Goal: Information Seeking & Learning: Understand process/instructions

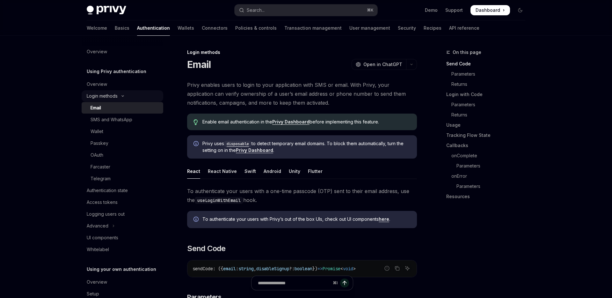
click at [127, 99] on button "Login methods" at bounding box center [123, 95] width 82 height 11
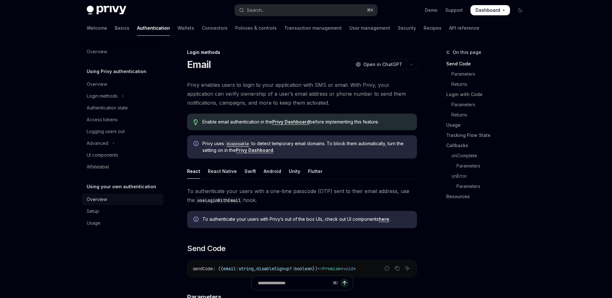
click at [118, 198] on div "Overview" at bounding box center [123, 199] width 73 height 8
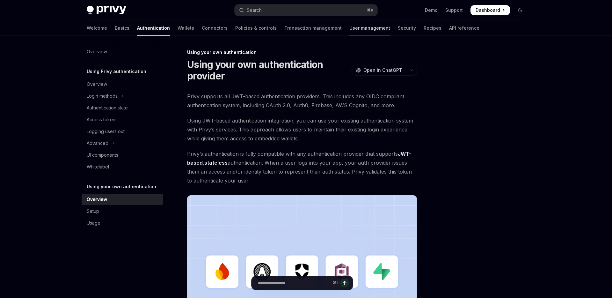
click at [349, 26] on link "User management" at bounding box center [369, 27] width 41 height 15
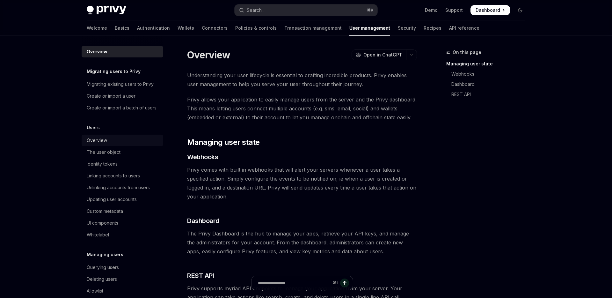
click at [115, 138] on div "Overview" at bounding box center [123, 140] width 73 height 8
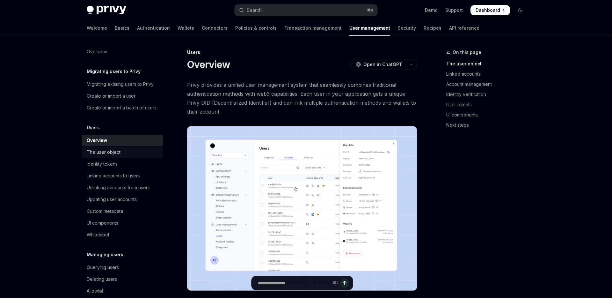
click at [113, 154] on div "The user object" at bounding box center [104, 152] width 34 height 8
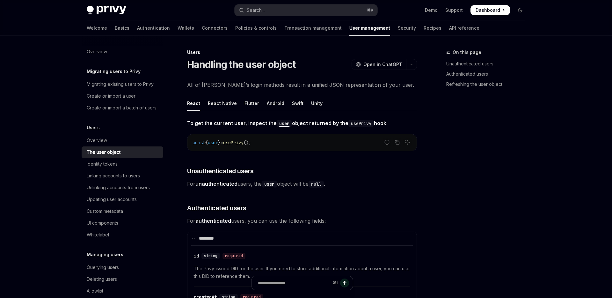
type textarea "*"
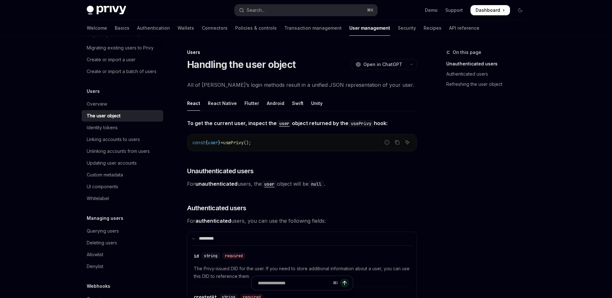
scroll to position [68, 0]
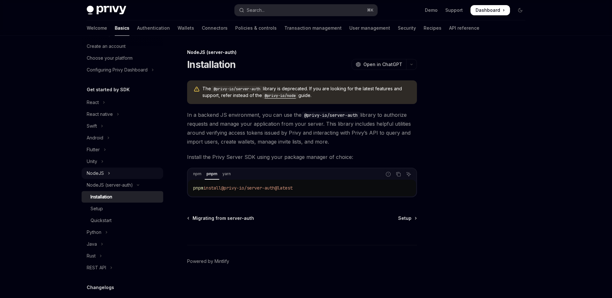
scroll to position [31, 0]
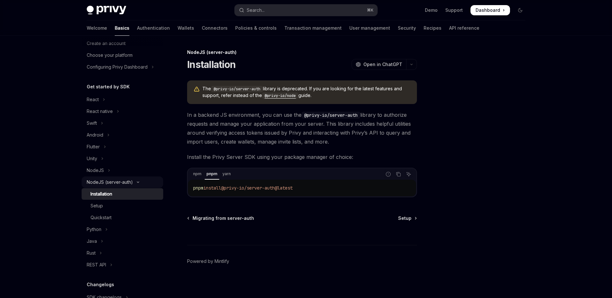
click at [122, 184] on div "NodeJS (server-auth)" at bounding box center [110, 182] width 46 height 8
click at [120, 197] on div "Installation" at bounding box center [125, 194] width 69 height 8
click at [117, 205] on div "Setup" at bounding box center [125, 206] width 69 height 8
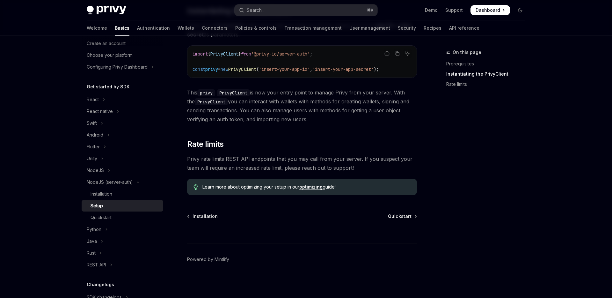
scroll to position [178, 0]
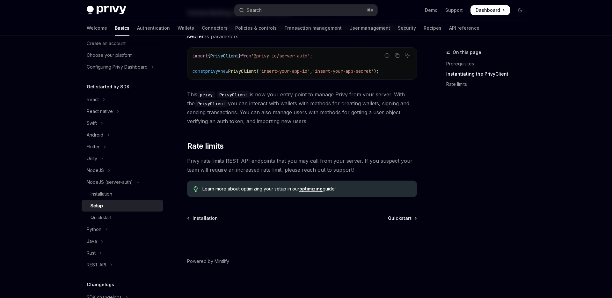
click at [319, 189] on link "optimizing" at bounding box center [310, 189] width 23 height 6
type textarea "*"
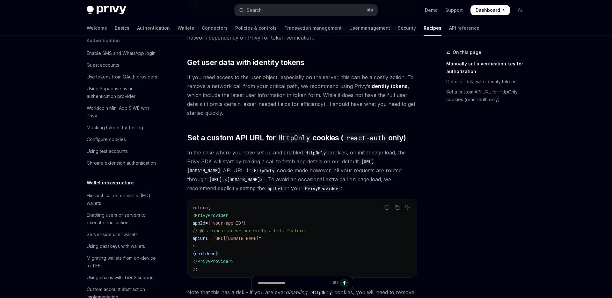
scroll to position [240, 0]
click at [354, 11] on button "Search... ⌘ K" at bounding box center [306, 9] width 143 height 11
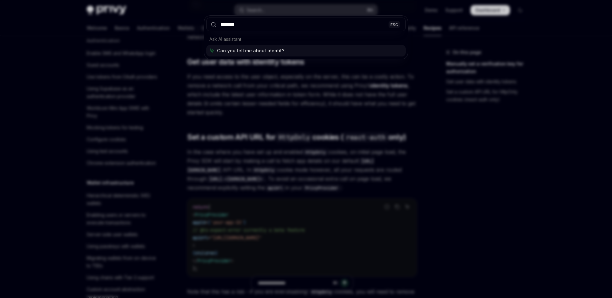
type input "********"
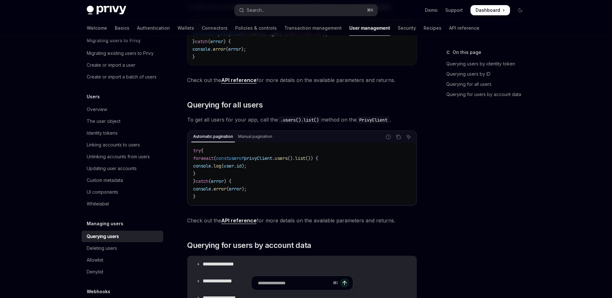
scroll to position [119, 0]
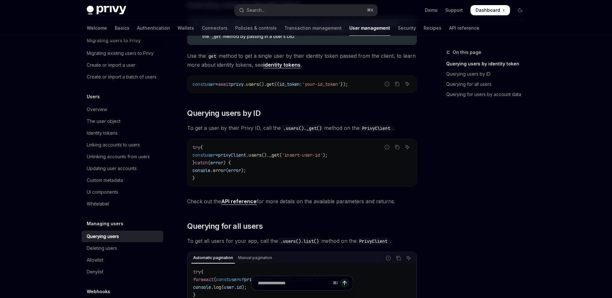
click at [301, 65] on link "identity tokens" at bounding box center [281, 65] width 37 height 7
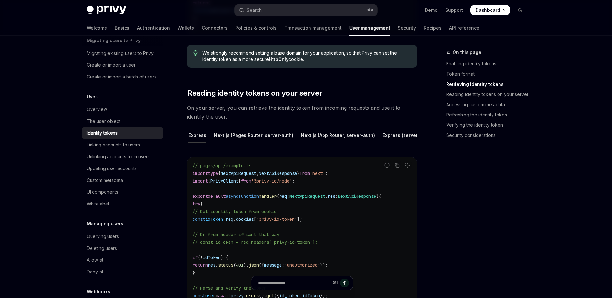
scroll to position [0, 135]
click at [370, 131] on div "Express (server-auth)" at bounding box center [381, 135] width 49 height 15
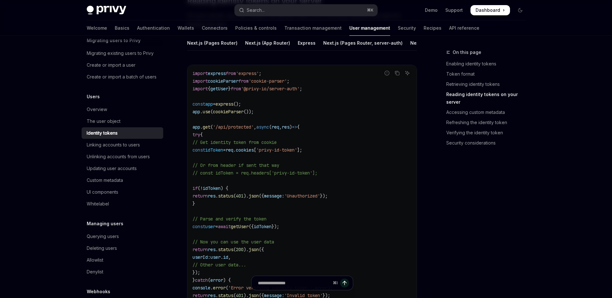
scroll to position [845, 0]
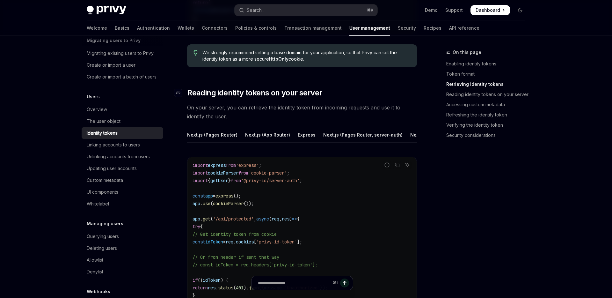
scroll to position [801, 0]
click at [263, 136] on div "Next.js (App Router)" at bounding box center [267, 135] width 45 height 15
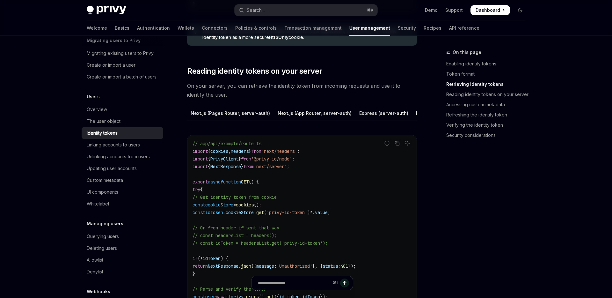
scroll to position [0, 135]
click at [369, 111] on div "Express (server-auth)" at bounding box center [381, 113] width 49 height 15
type textarea "*"
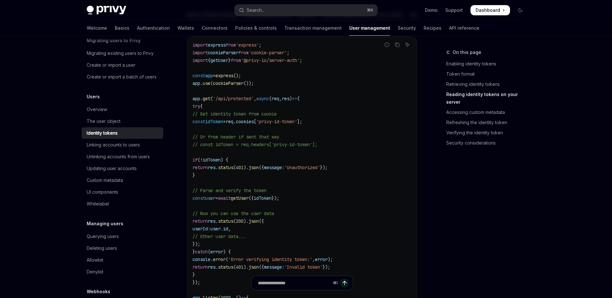
scroll to position [921, 0]
drag, startPoint x: 324, startPoint y: 123, endPoint x: 199, endPoint y: 121, distance: 125.0
click at [199, 121] on span "const idToken = req . cookies [ 'privy-id-token' ];" at bounding box center [248, 122] width 110 height 6
copy span "const idToken = req.headers['privy-id-token']"
drag, startPoint x: 332, startPoint y: 145, endPoint x: 212, endPoint y: 146, distance: 120.2
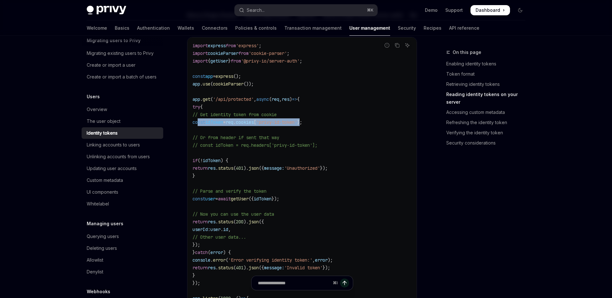
click at [212, 146] on span "// const idToken = req.headers['privy-id-token'];" at bounding box center [255, 145] width 125 height 6
copy span "const idToken = req.headers['privy-id-token']"
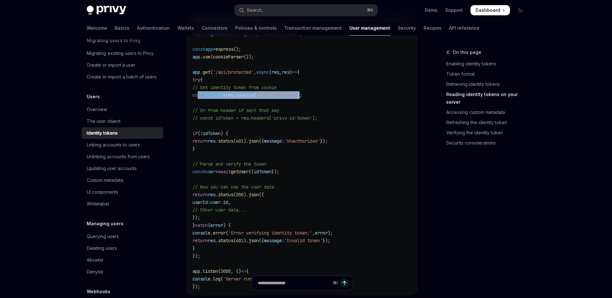
scroll to position [948, 0]
drag, startPoint x: 310, startPoint y: 172, endPoint x: 197, endPoint y: 173, distance: 112.2
click at [197, 173] on span "const user = await getUser ({ idToken });" at bounding box center [236, 171] width 87 height 6
copy span "const user = await getUser ({ idToken });"
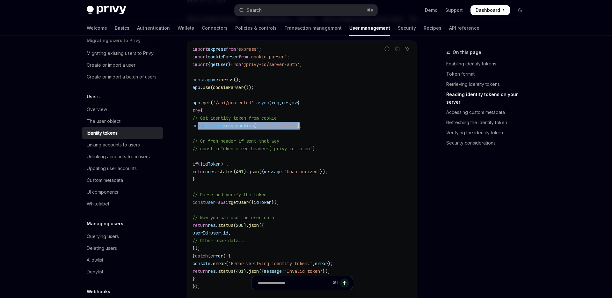
scroll to position [917, 0]
click at [241, 64] on span "from" at bounding box center [236, 65] width 10 height 6
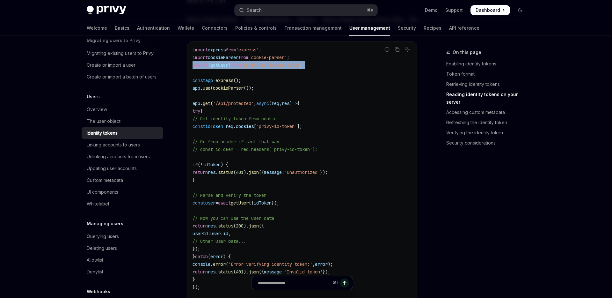
click at [241, 64] on span "from" at bounding box center [236, 65] width 10 height 6
copy code "import { getUser } from '@privy-io/server-auth' ;"
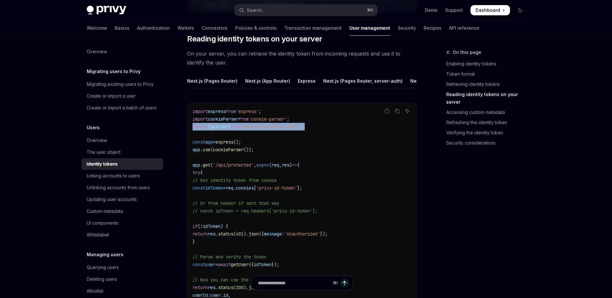
scroll to position [853, 0]
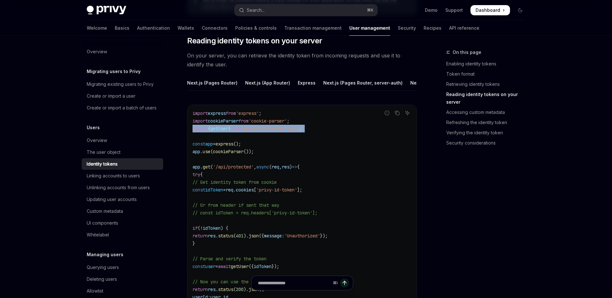
click at [267, 131] on code "import express from 'express' ; import cookieParser from 'cookie-parser' ; impo…" at bounding box center [302, 246] width 219 height 275
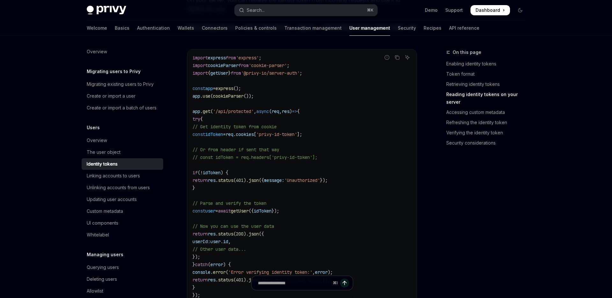
scroll to position [896, 0]
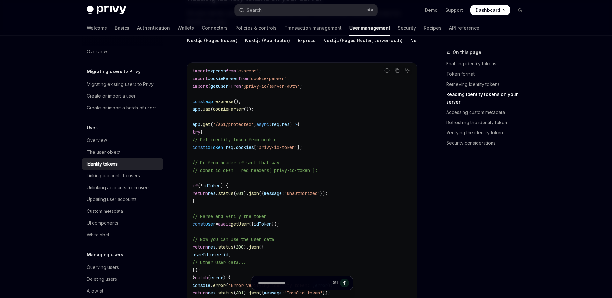
click at [249, 224] on span "getUser" at bounding box center [240, 224] width 18 height 6
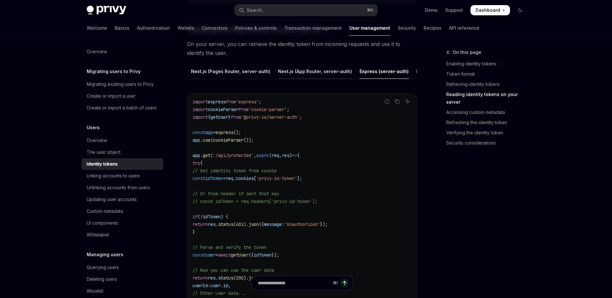
scroll to position [0, 135]
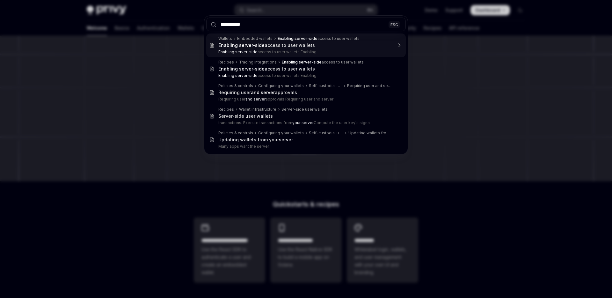
type input "**********"
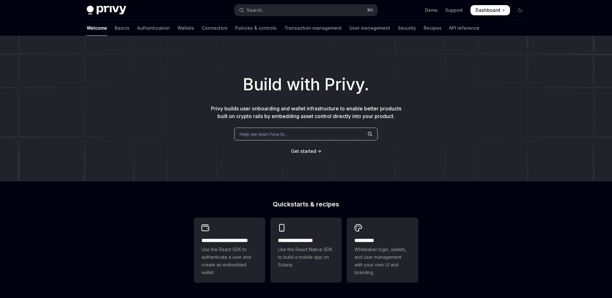
type textarea "*"
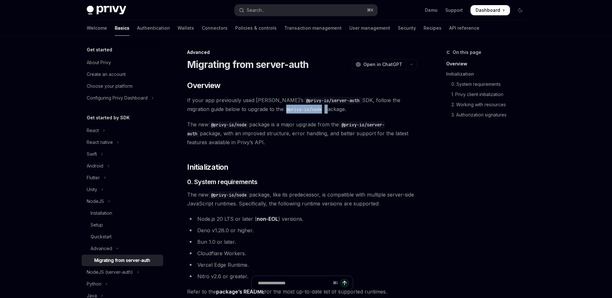
click at [284, 109] on code "@privy-io/node" at bounding box center [304, 109] width 41 height 7
copy span "@privy-io/node"
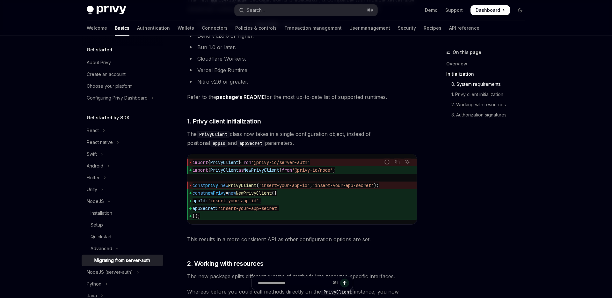
scroll to position [195, 0]
drag, startPoint x: 350, startPoint y: 171, endPoint x: 314, endPoint y: 170, distance: 36.3
click at [314, 170] on span "'@privy-io/node'" at bounding box center [312, 170] width 41 height 6
copy span "@privy-io/node"
click at [279, 15] on button "Search... ⌘ K" at bounding box center [306, 9] width 143 height 11
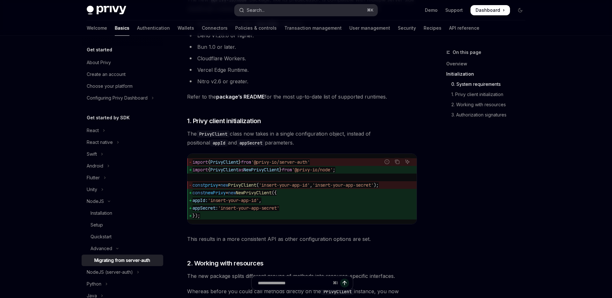
type input "**********"
type textarea "*"
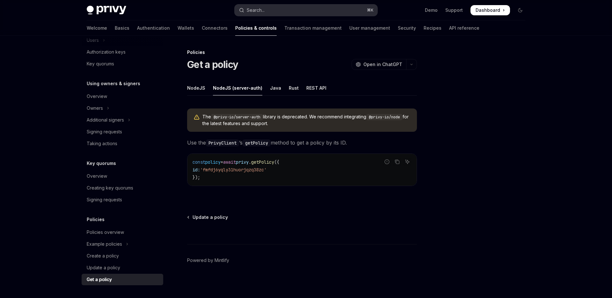
click at [271, 9] on button "Search... ⌘ K" at bounding box center [306, 9] width 143 height 11
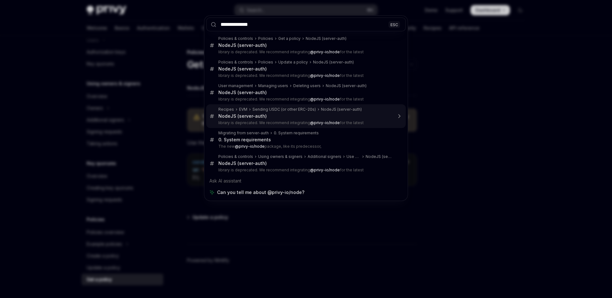
type input "**********"
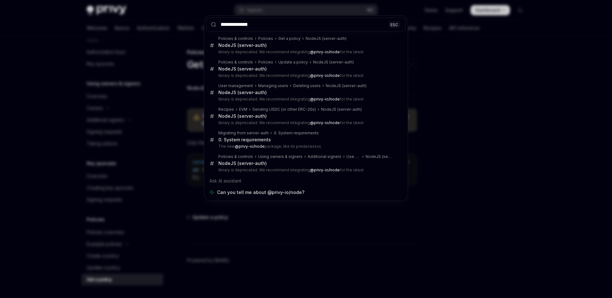
click at [176, 83] on div "**********" at bounding box center [306, 149] width 612 height 298
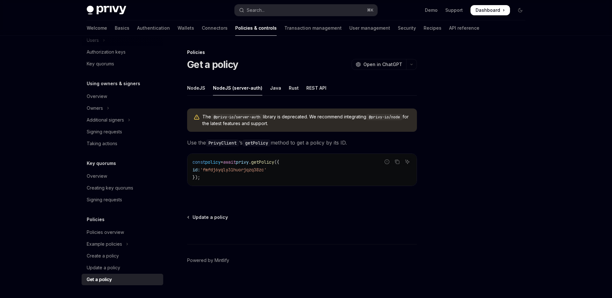
type textarea "*"
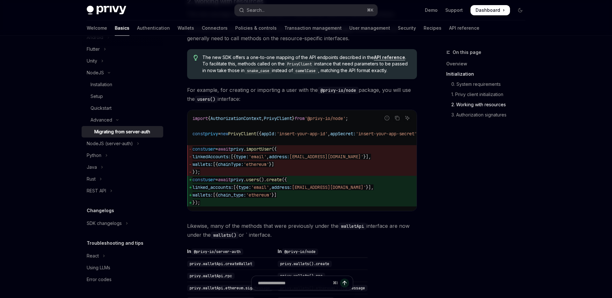
scroll to position [467, 0]
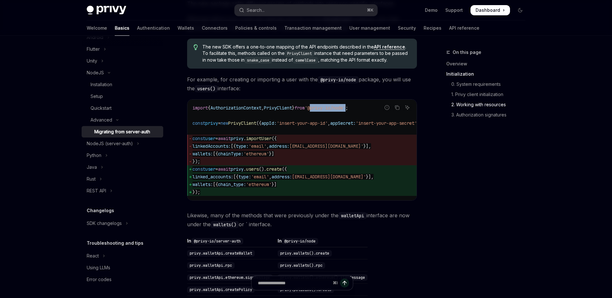
drag, startPoint x: 362, startPoint y: 118, endPoint x: 325, endPoint y: 118, distance: 36.7
click at [325, 111] on span "'@privy-io/node'" at bounding box center [325, 108] width 41 height 6
copy span "@privy-io/node"
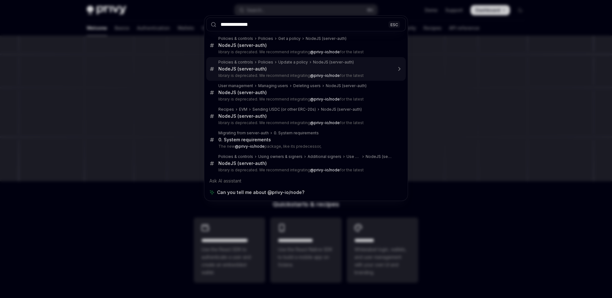
type input "****"
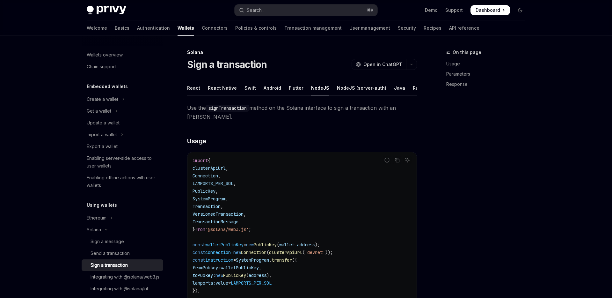
type textarea "*"
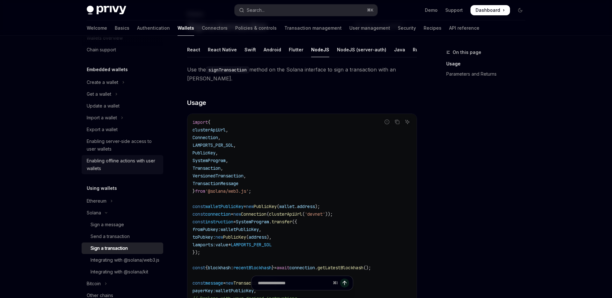
scroll to position [18, 0]
click at [286, 9] on button "Search... ⌘ K" at bounding box center [306, 9] width 143 height 11
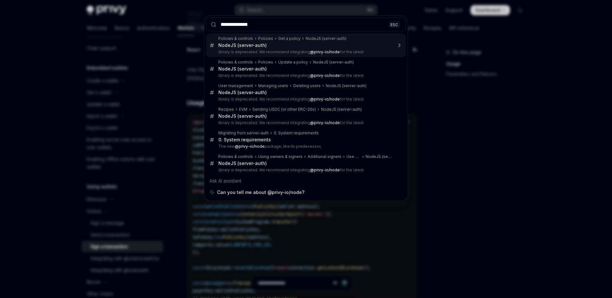
type input "**********"
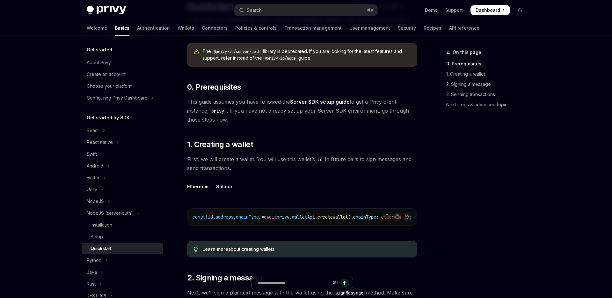
scroll to position [52, 0]
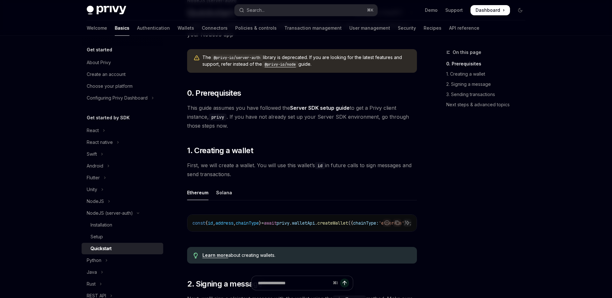
click at [289, 65] on code "@privy-io/node" at bounding box center [280, 64] width 36 height 6
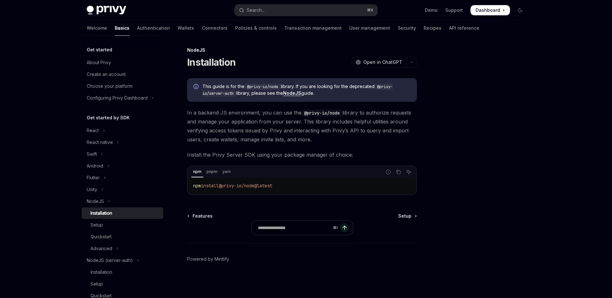
scroll to position [2, 0]
click at [120, 246] on button "Advanced" at bounding box center [123, 248] width 82 height 11
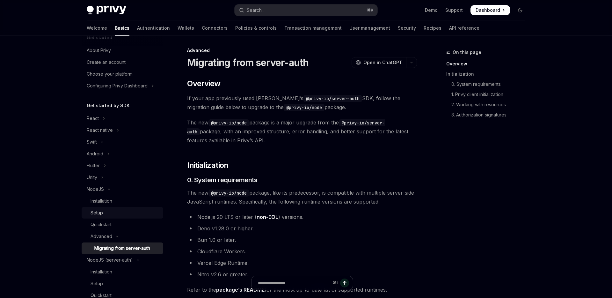
scroll to position [13, 0]
click at [121, 224] on div "Quickstart" at bounding box center [125, 224] width 69 height 8
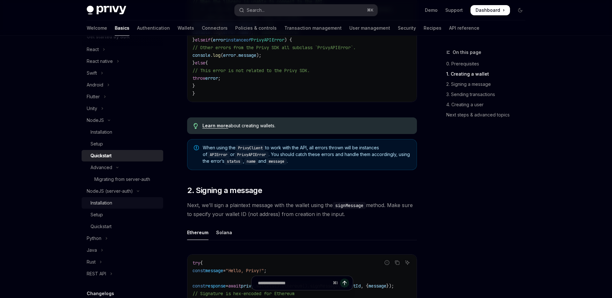
scroll to position [82, 0]
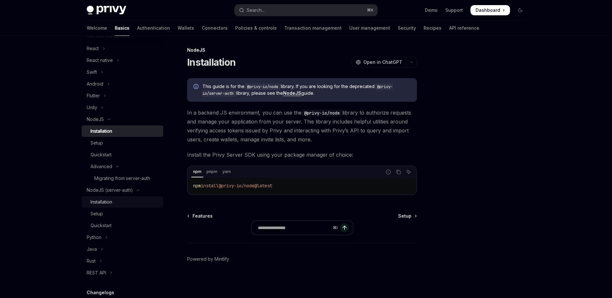
scroll to position [2, 0]
type textarea "*"
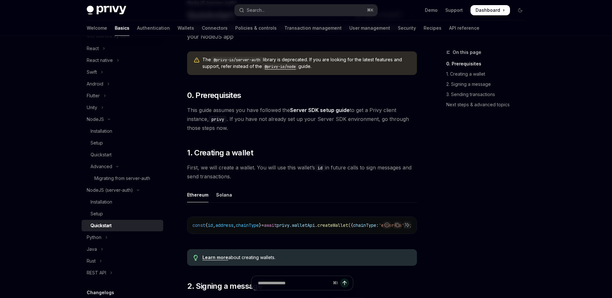
scroll to position [52, 0]
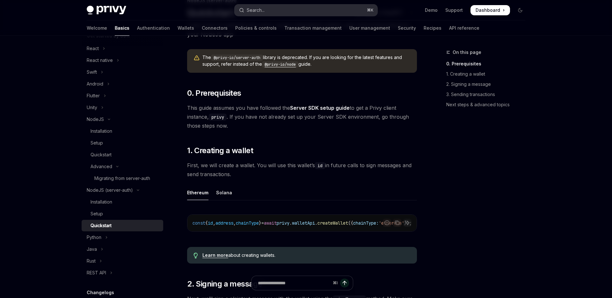
click at [267, 9] on button "Search... ⌘ K" at bounding box center [306, 9] width 143 height 11
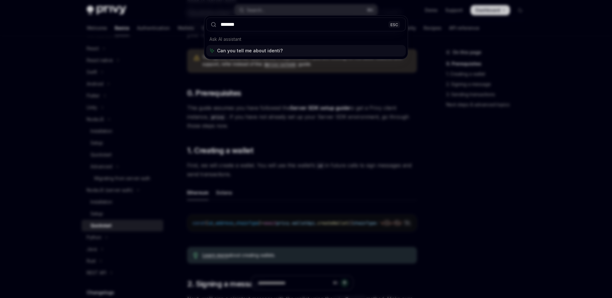
type input "********"
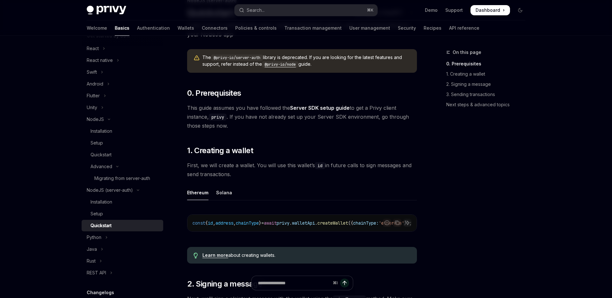
type textarea "*"
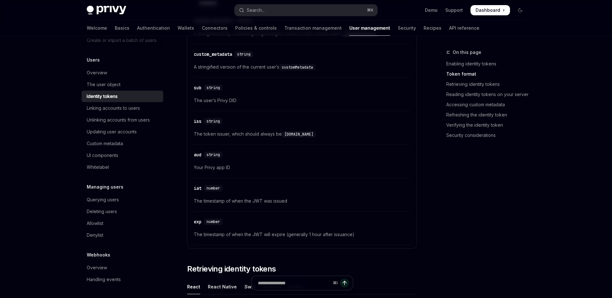
scroll to position [348, 0]
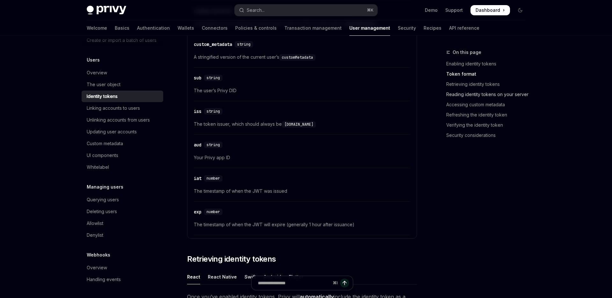
click at [486, 94] on link "Reading identity tokens on your server" at bounding box center [488, 94] width 84 height 10
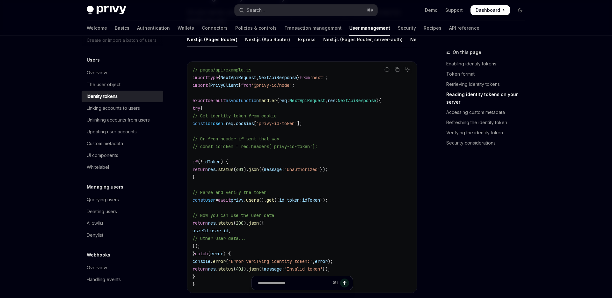
scroll to position [900, 0]
